Goal: Task Accomplishment & Management: Manage account settings

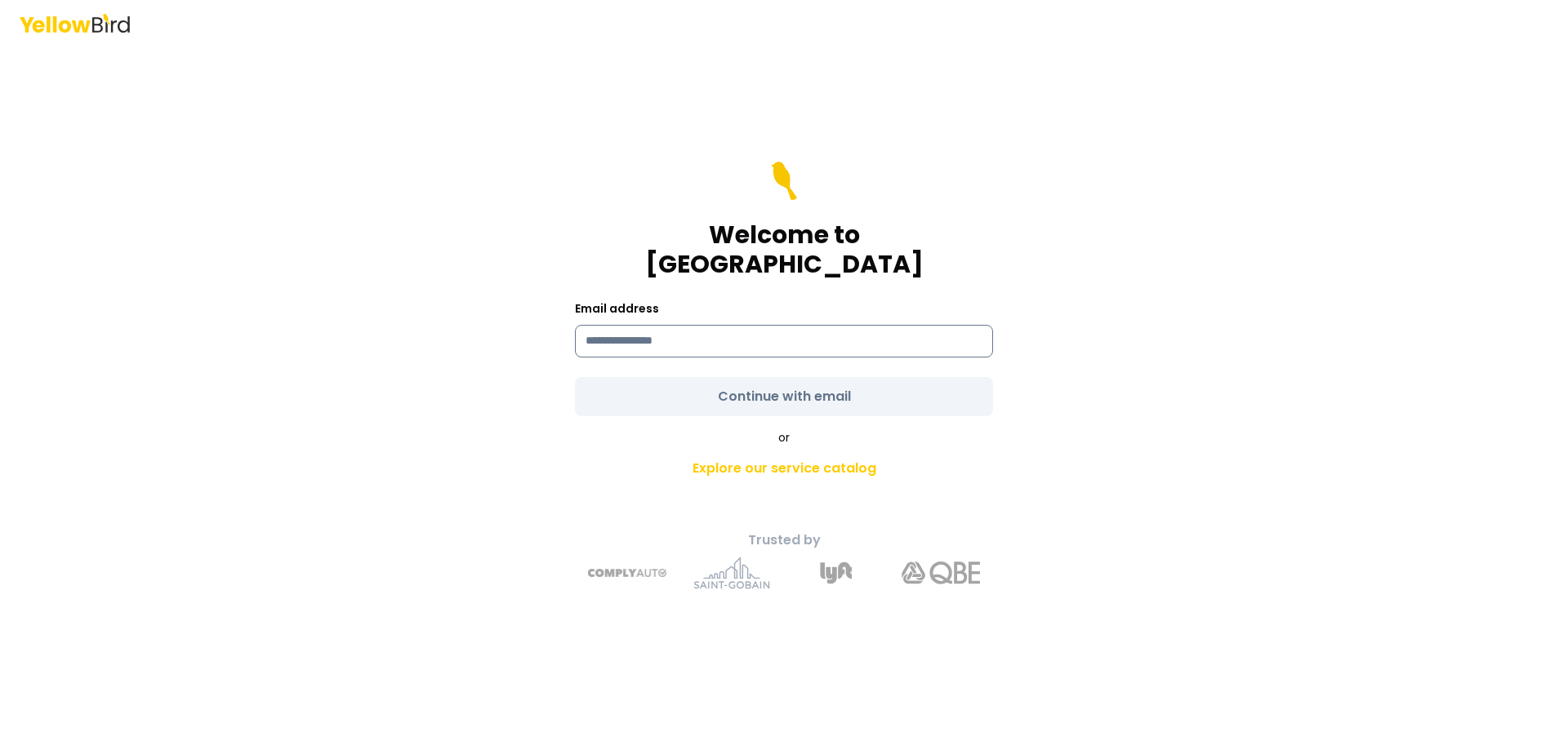
click at [695, 326] on input at bounding box center [784, 341] width 418 height 33
type input "**********"
click at [742, 385] on form "**********" at bounding box center [784, 288] width 418 height 255
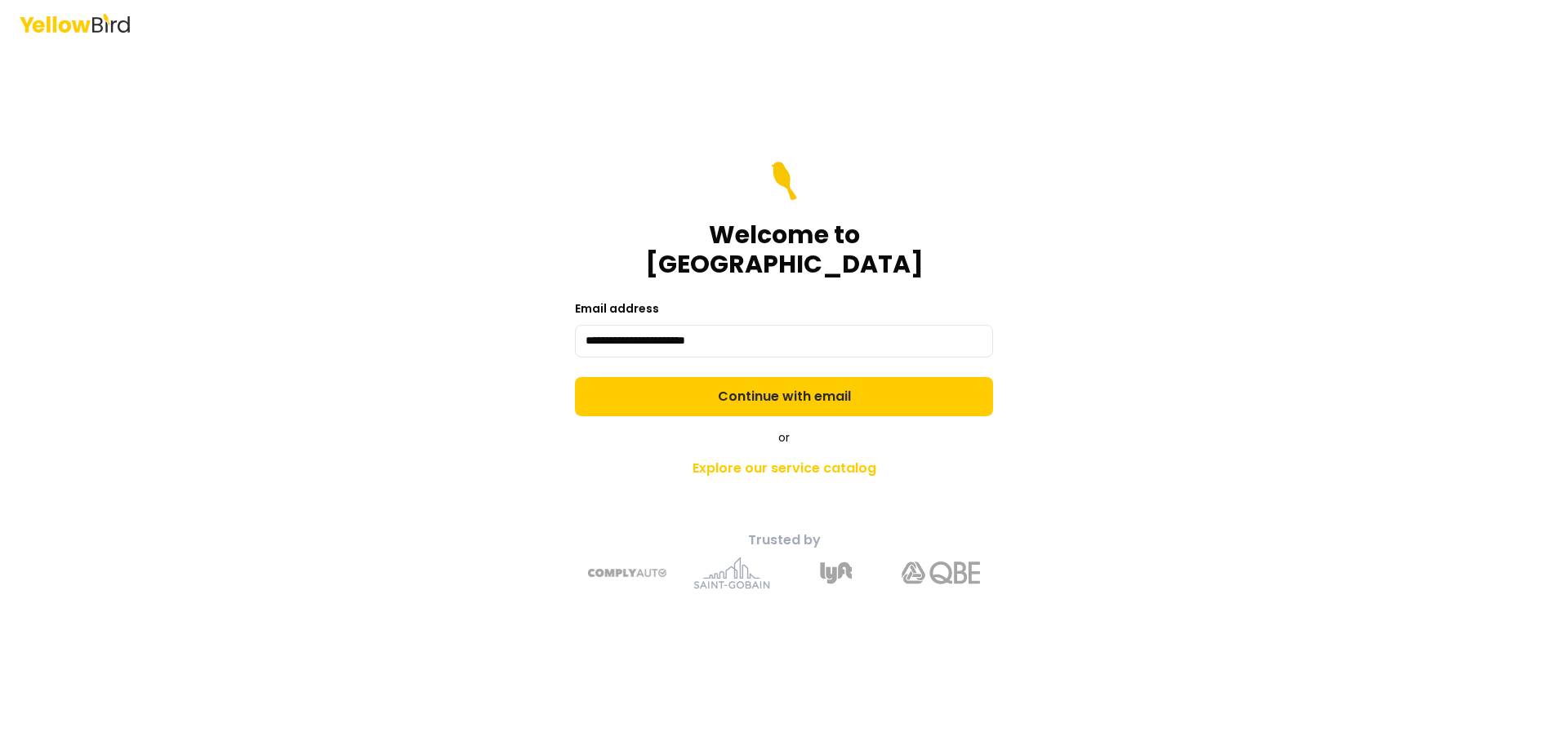
click at [742, 385] on button "Continue with email" at bounding box center [784, 397] width 418 height 40
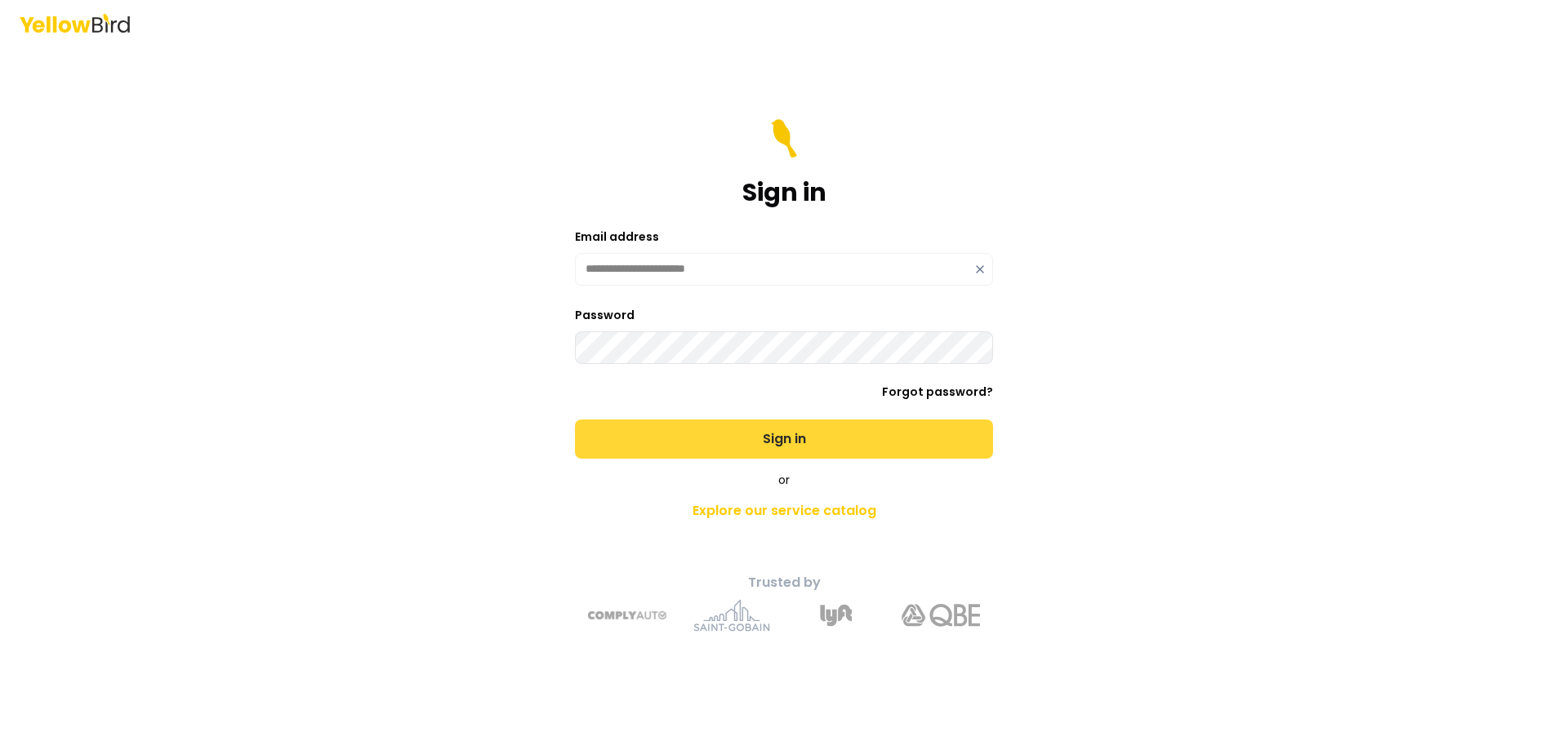
click at [732, 431] on button "Sign in" at bounding box center [784, 439] width 418 height 40
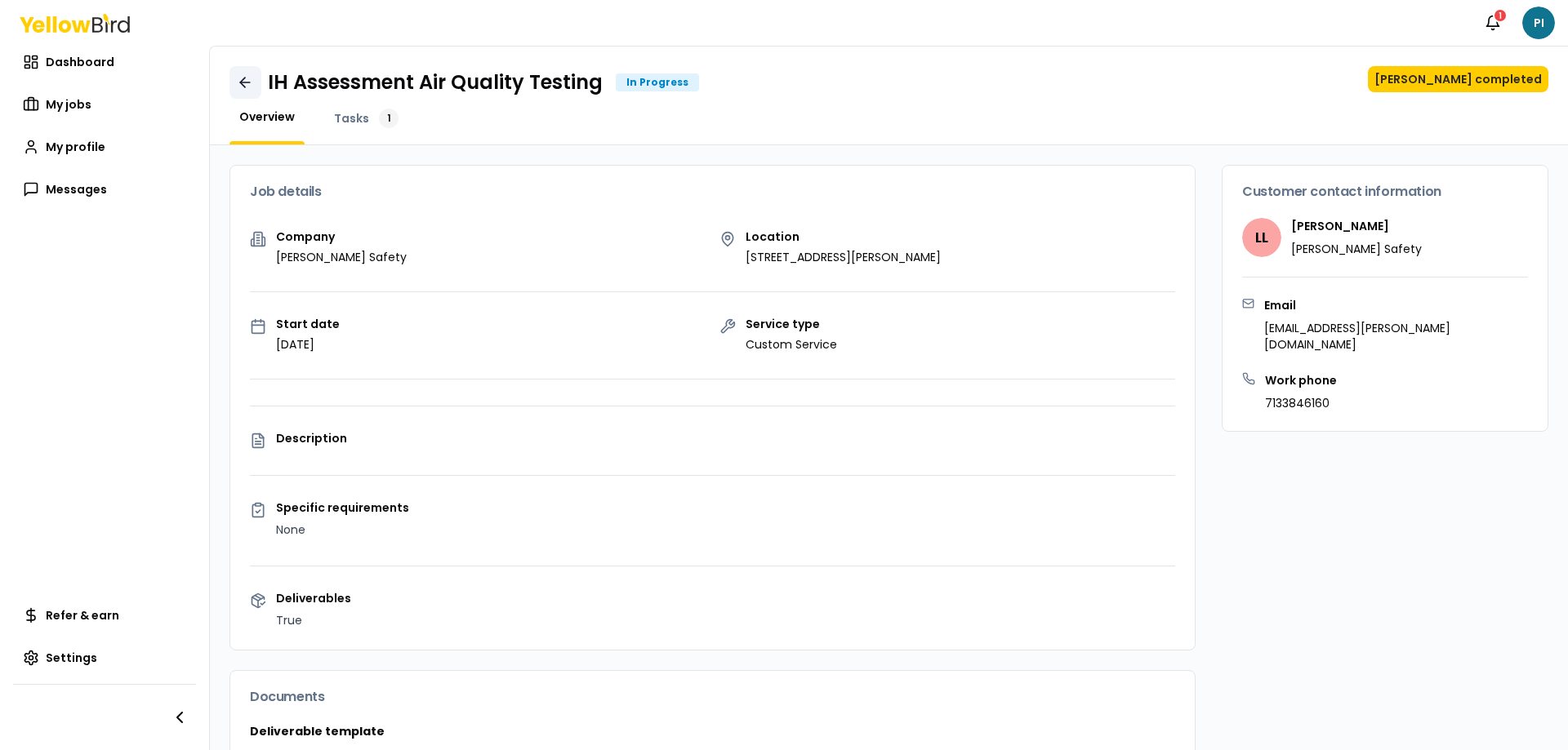
click at [243, 82] on icon at bounding box center [245, 82] width 10 height 0
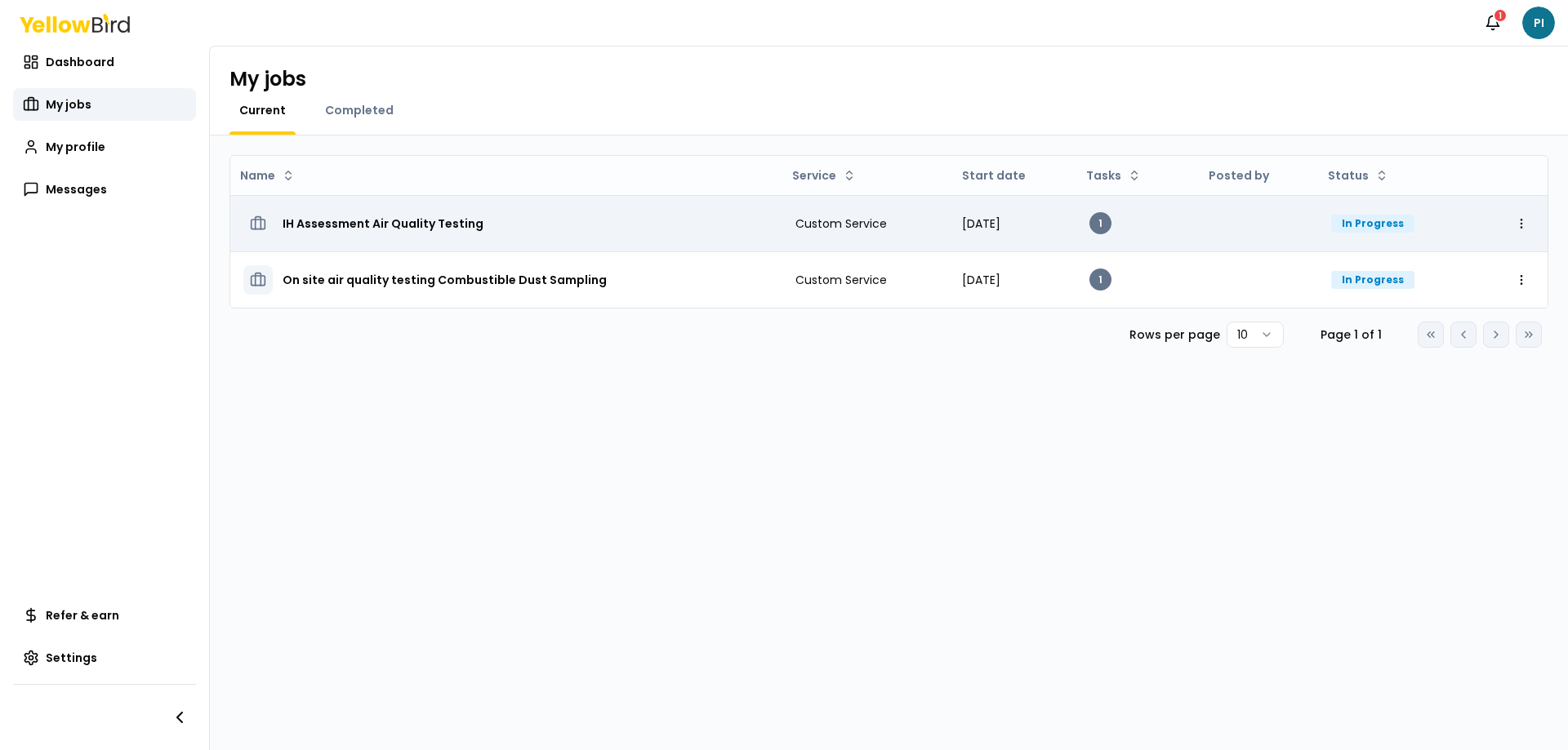
click at [1520, 222] on html "Notifications 1 PI Dashboard My jobs My profile Messages Refer & earn Settings …" at bounding box center [784, 375] width 1568 height 750
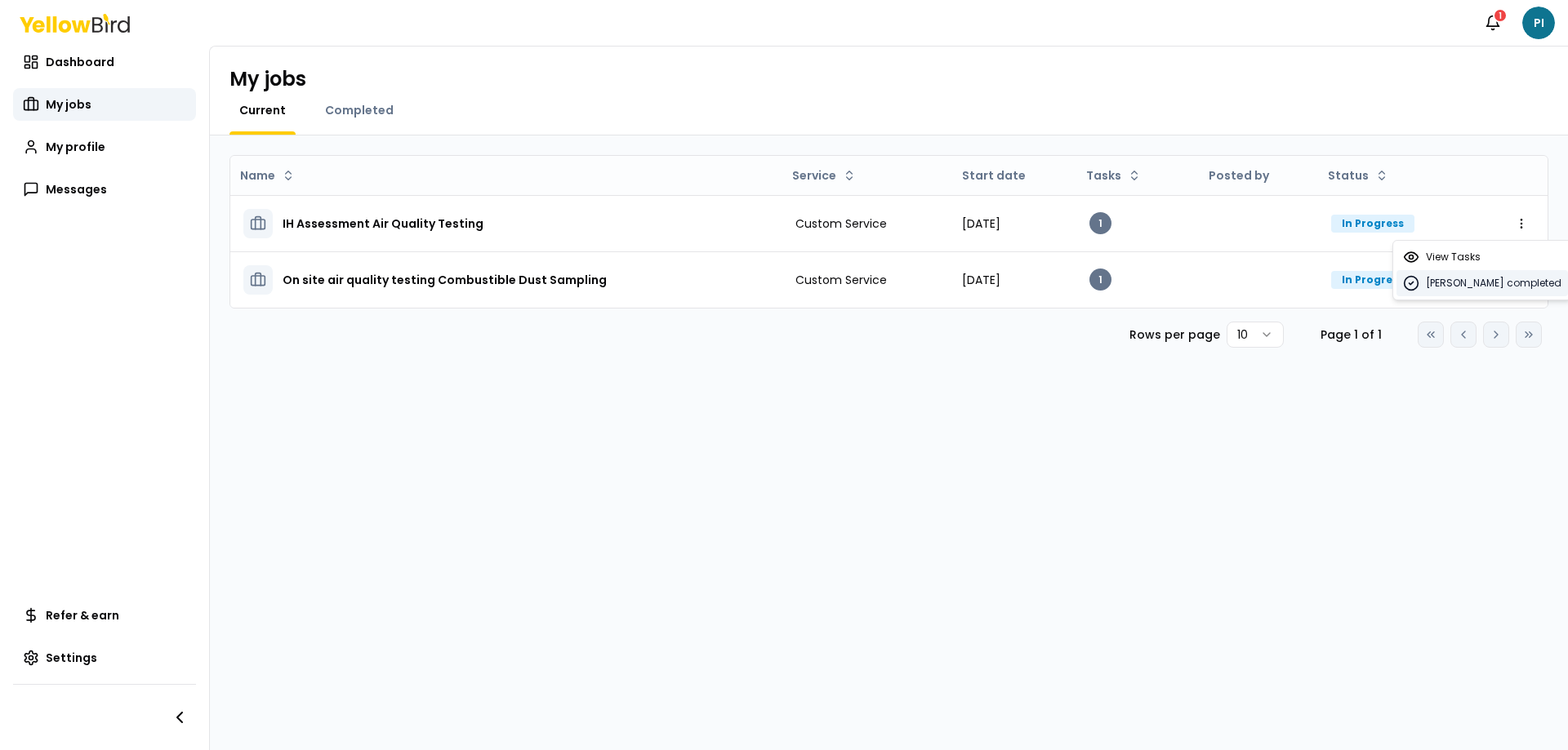
click at [1480, 287] on span "[PERSON_NAME] completed" at bounding box center [1493, 282] width 136 height 13
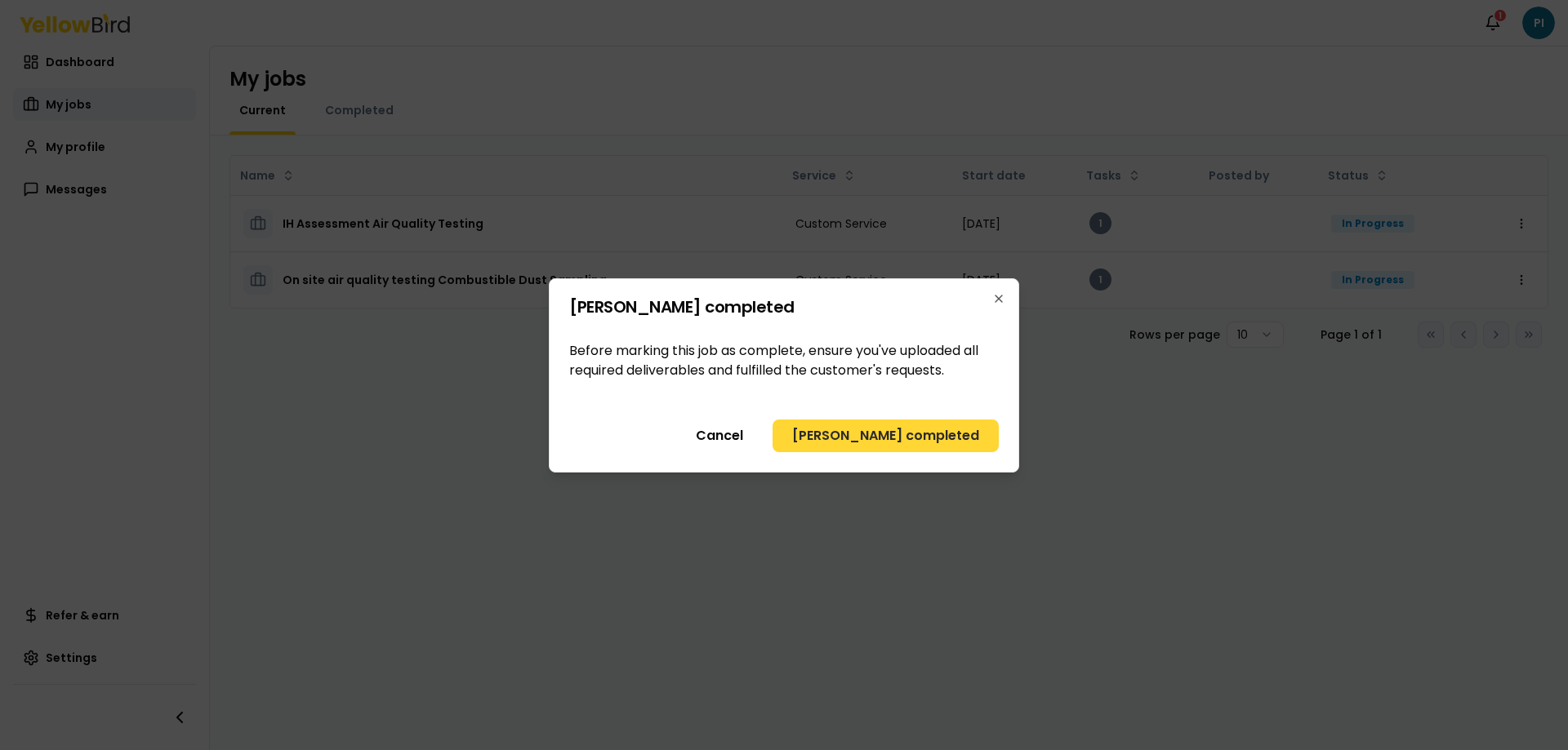
click at [973, 434] on button "[PERSON_NAME] completed" at bounding box center [885, 435] width 226 height 33
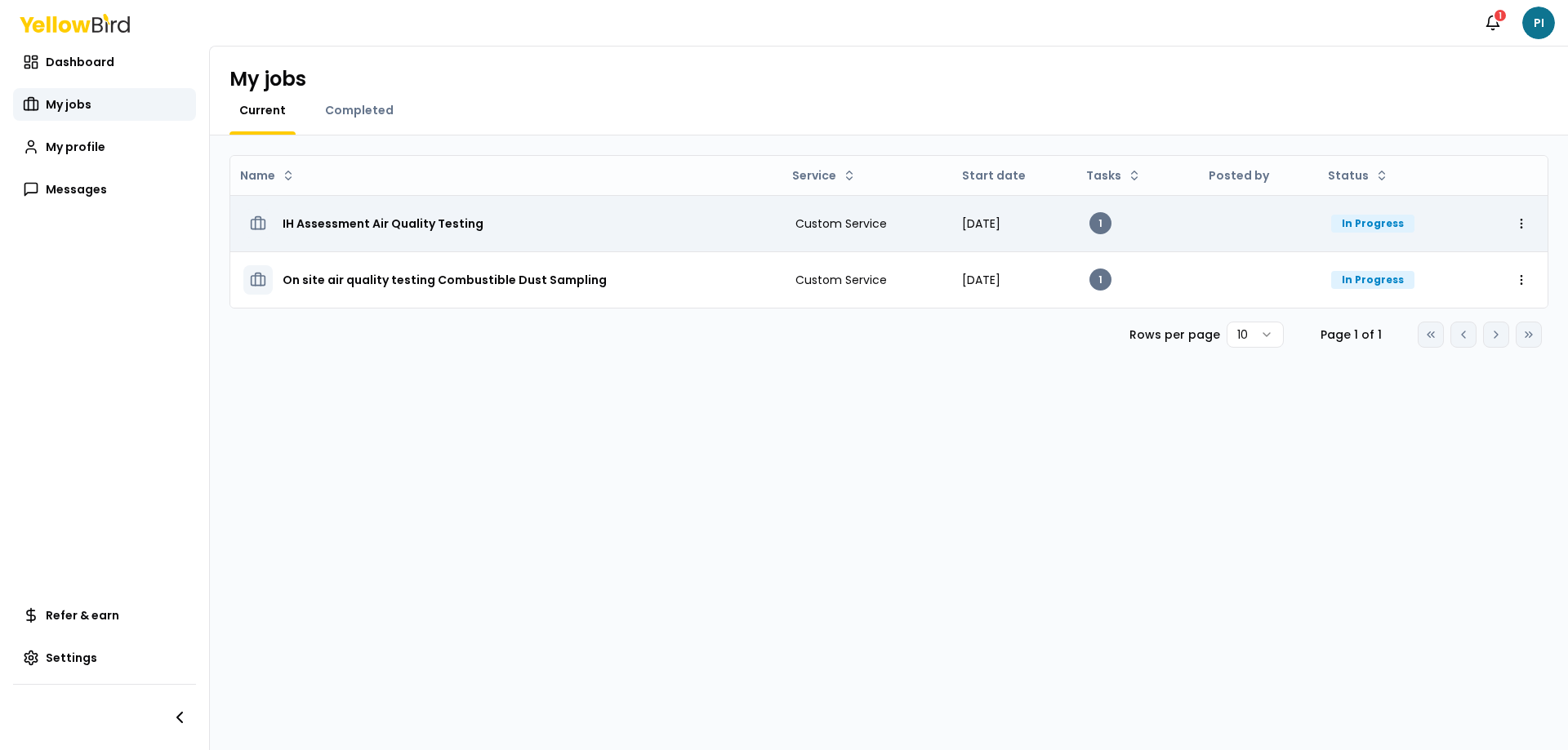
click at [433, 229] on h3 "IH Assessment Air Quality Testing" at bounding box center [383, 224] width 201 height 30
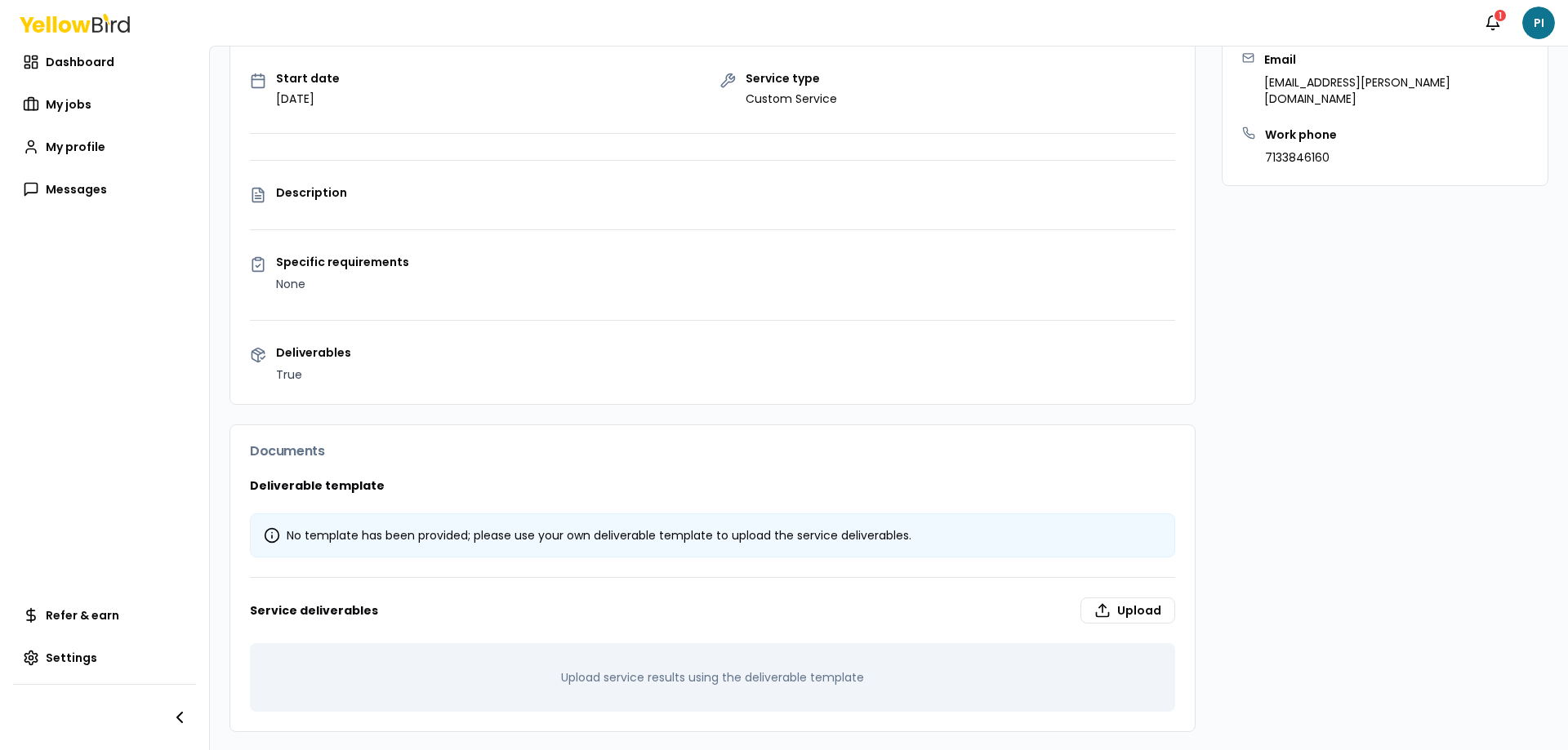
scroll to position [248, 0]
click at [1095, 604] on icon at bounding box center [1102, 608] width 16 height 16
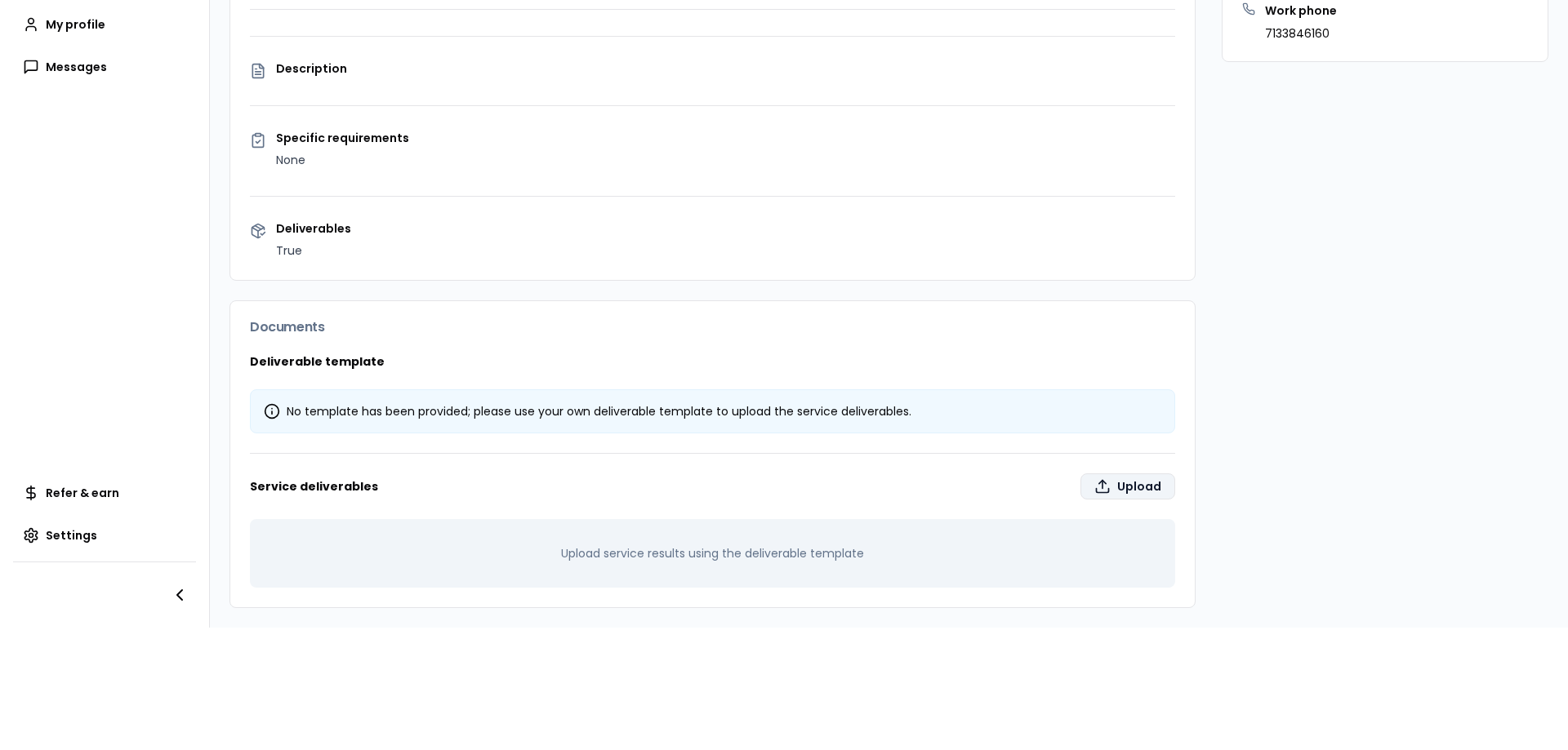
type input "**********"
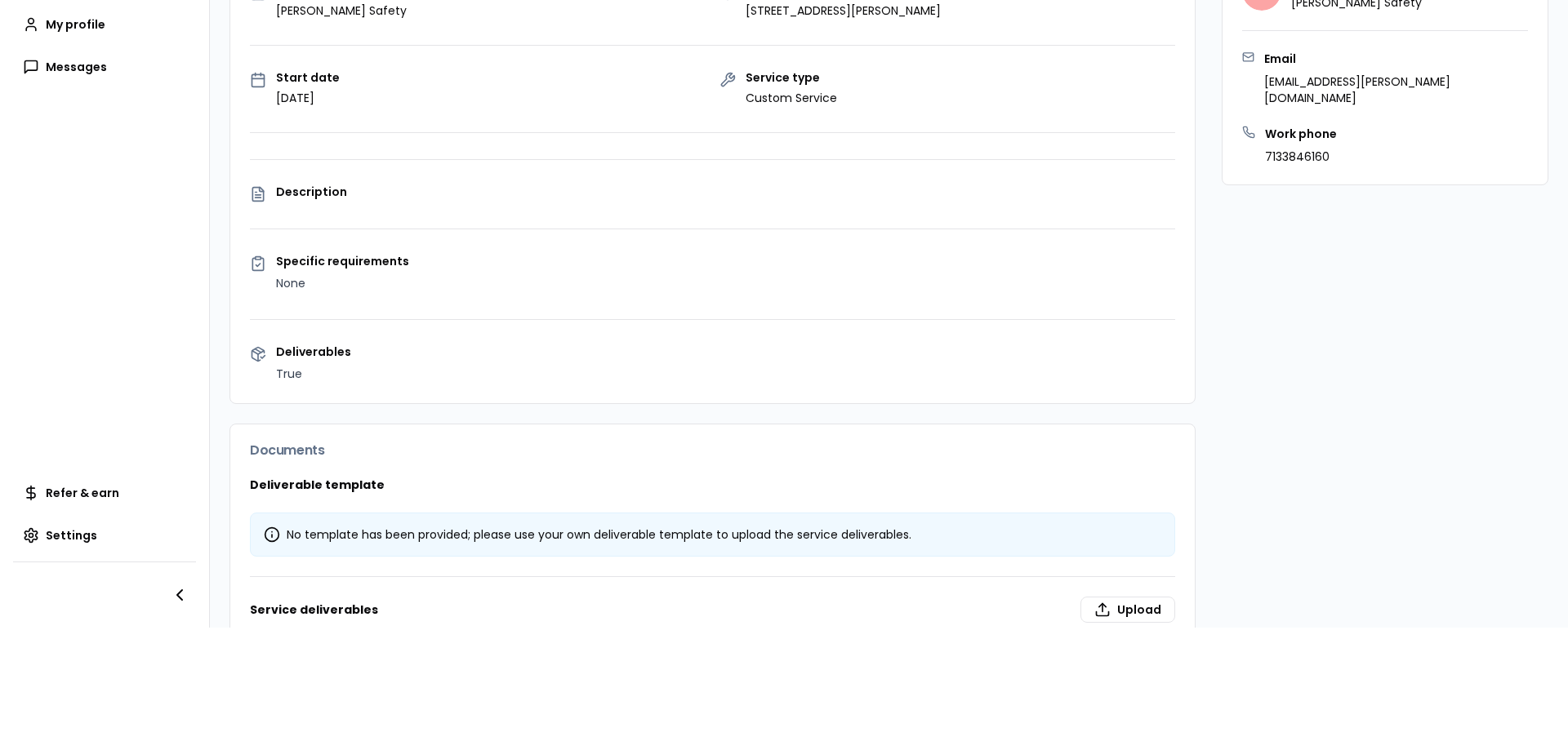
scroll to position [339, 0]
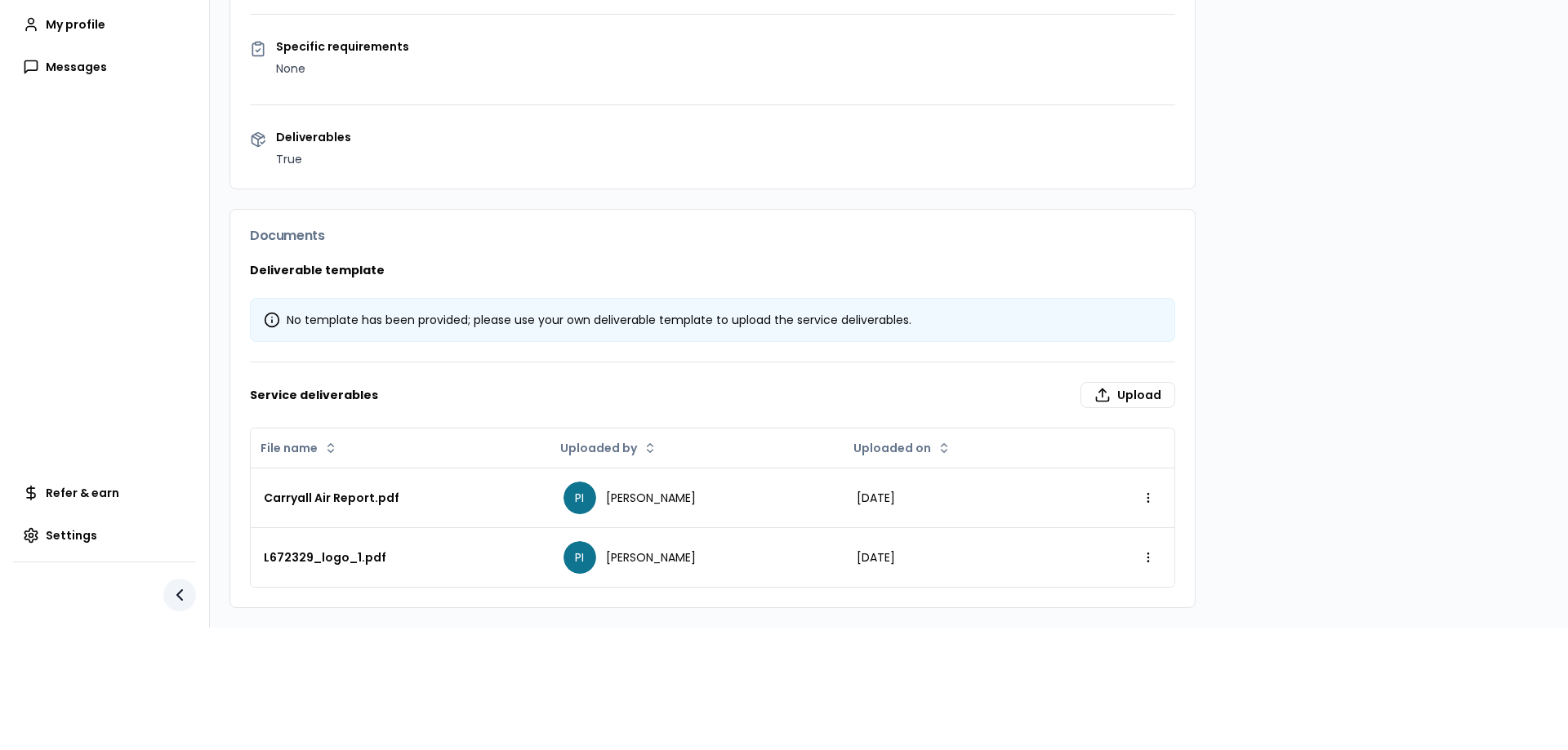
click at [176, 586] on icon "button" at bounding box center [179, 595] width 20 height 20
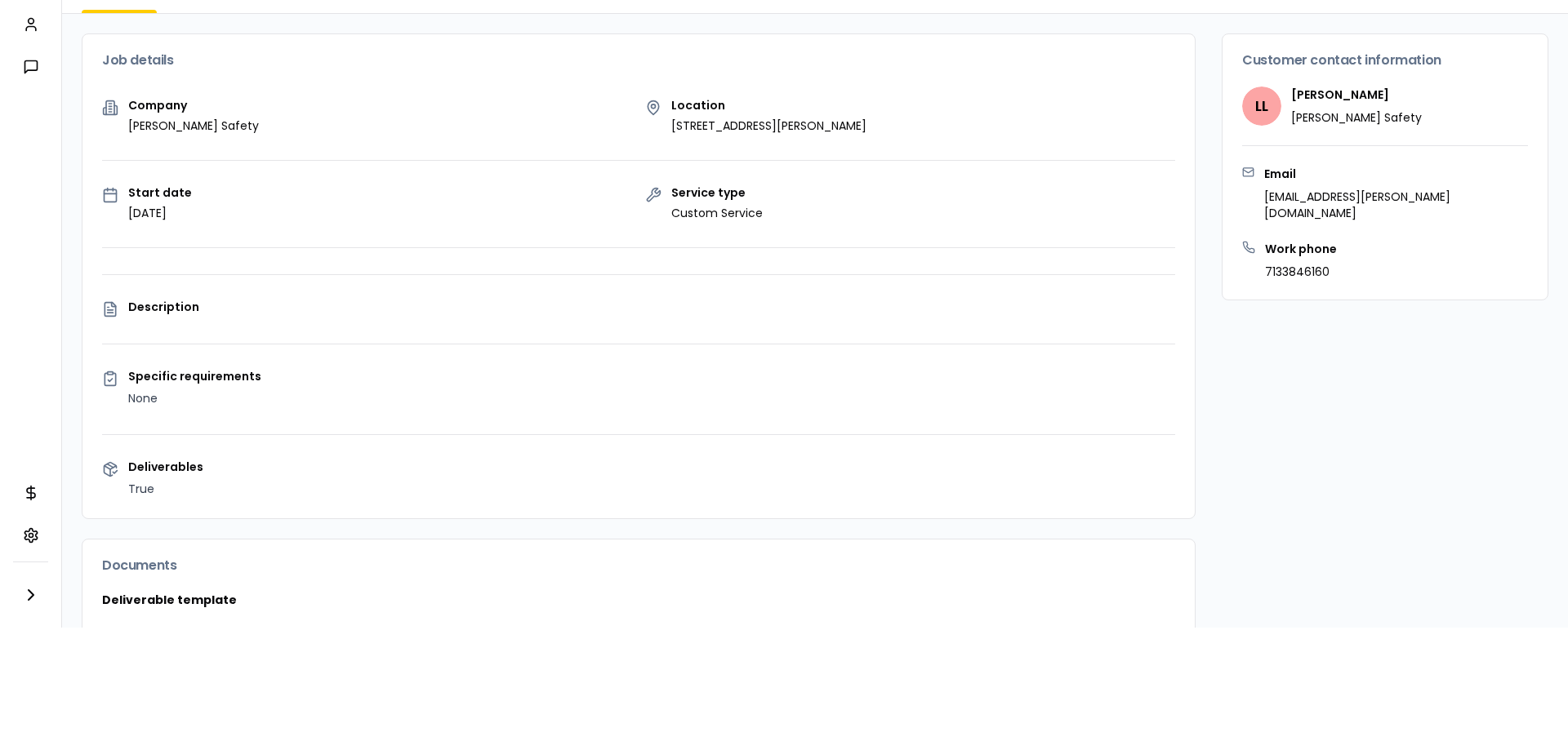
scroll to position [0, 0]
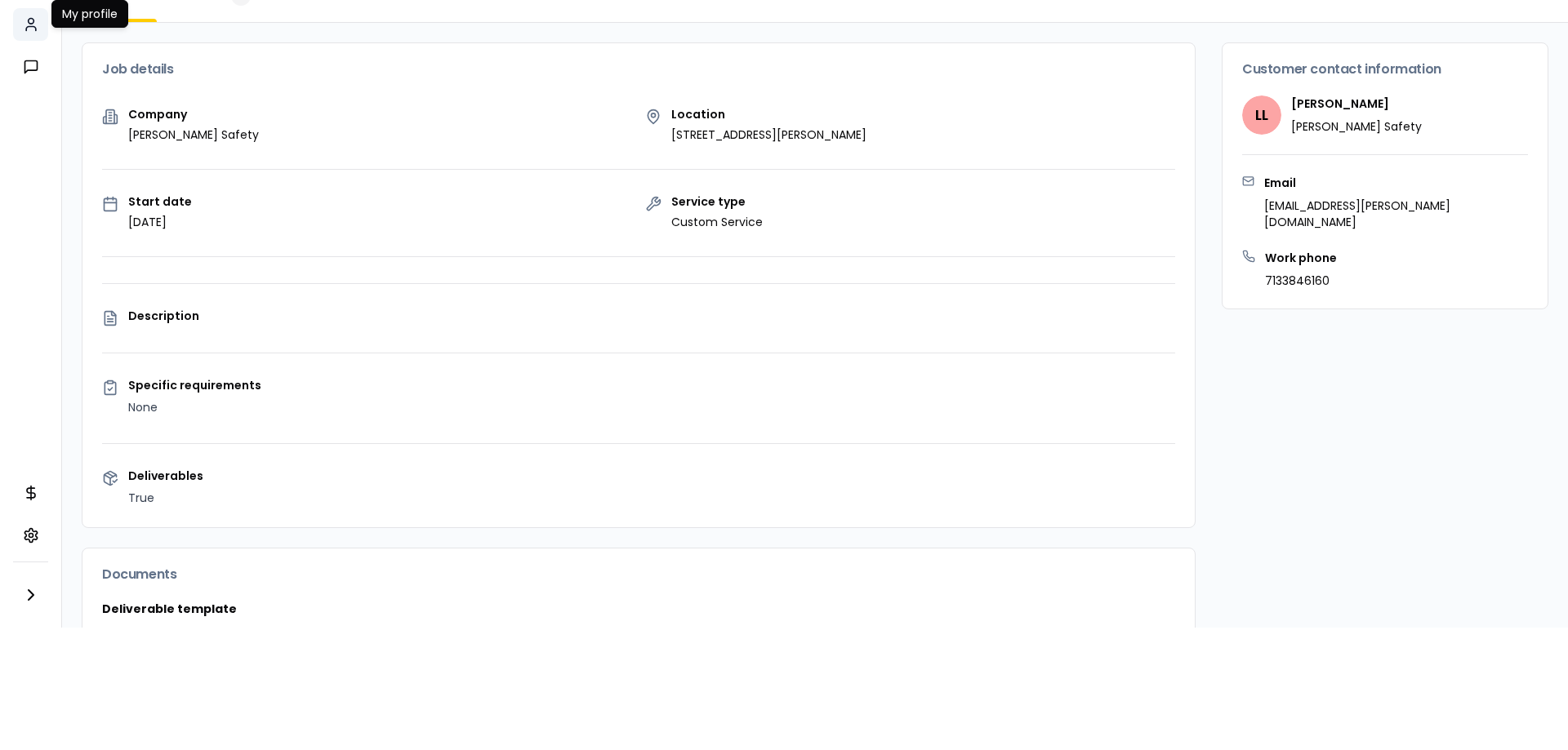
click at [32, 16] on icon at bounding box center [31, 24] width 16 height 16
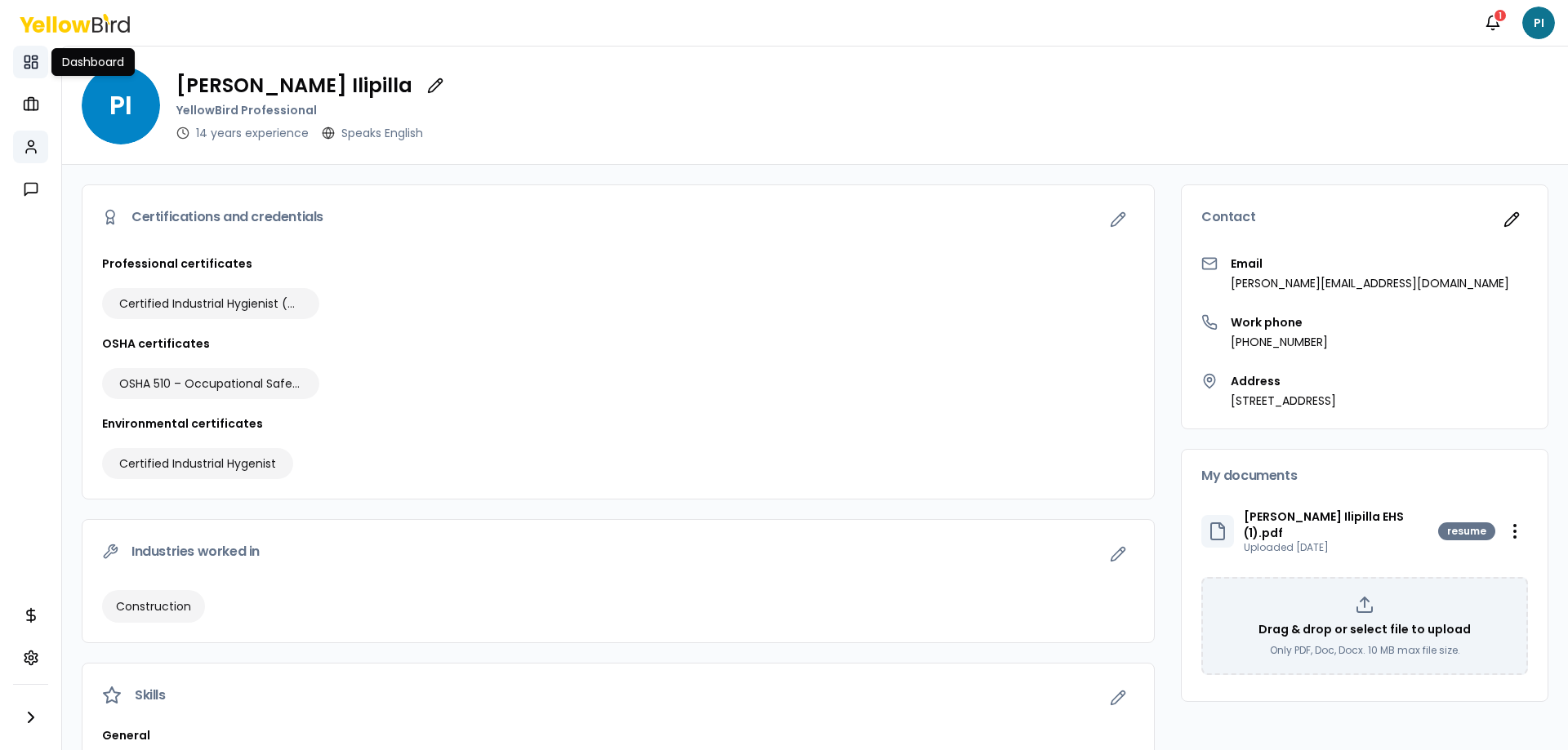
click at [40, 67] on link "Dashboard" at bounding box center [30, 61] width 35 height 33
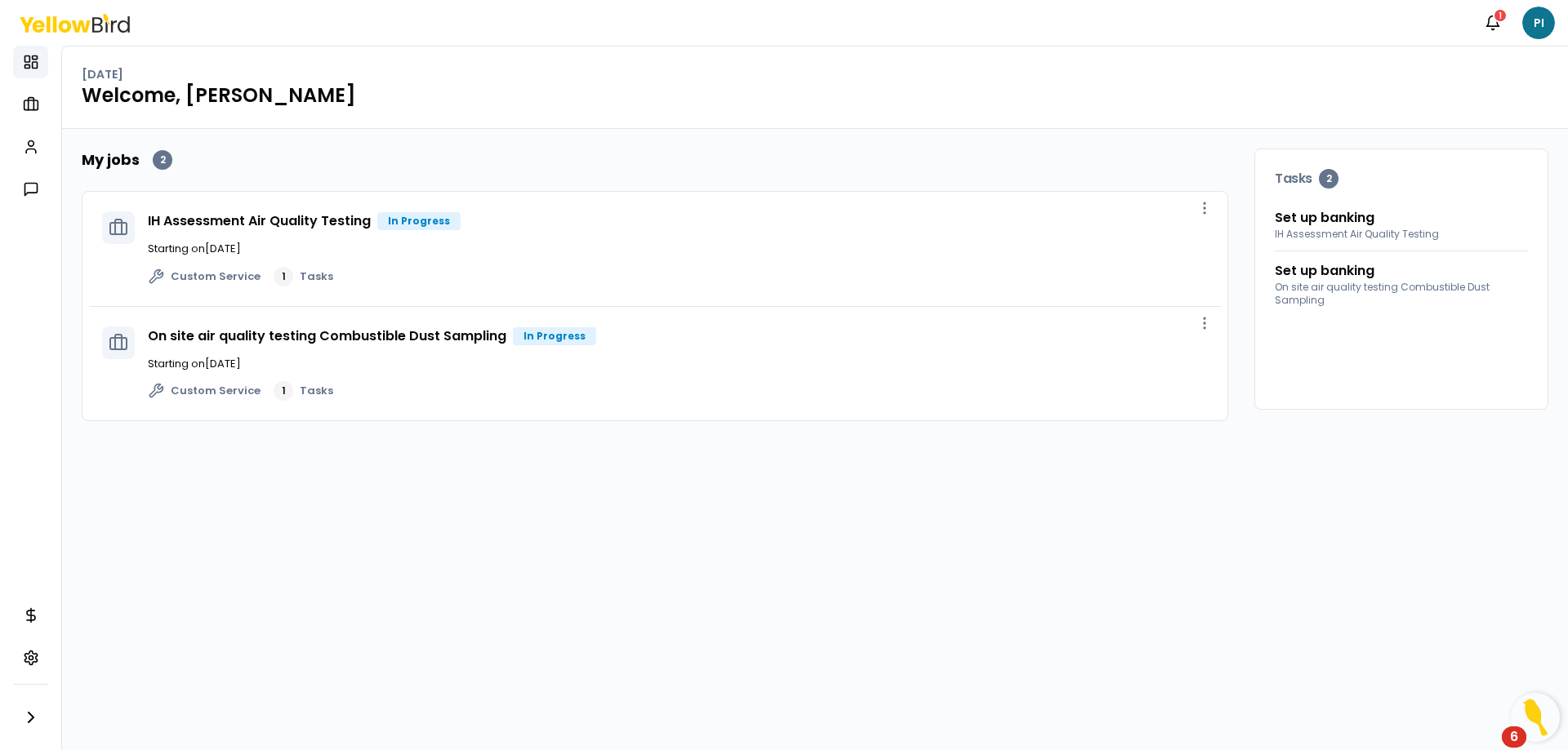
click at [122, 230] on icon at bounding box center [118, 227] width 7 height 15
